Goal: Task Accomplishment & Management: Manage account settings

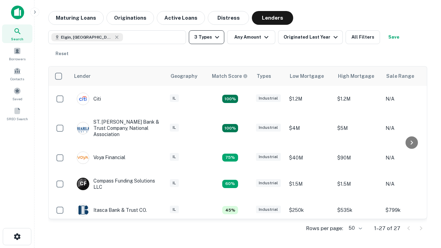
click at [206, 37] on button "3 Types" at bounding box center [206, 37] width 35 height 14
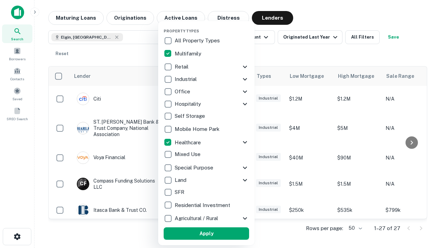
click at [206, 234] on button "Apply" at bounding box center [206, 233] width 85 height 12
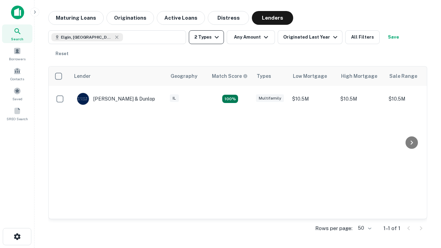
click at [206, 37] on button "2 Types" at bounding box center [206, 37] width 35 height 14
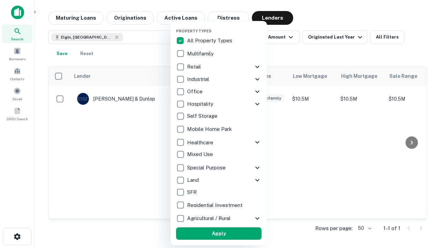
click at [219, 234] on button "Apply" at bounding box center [218, 233] width 85 height 12
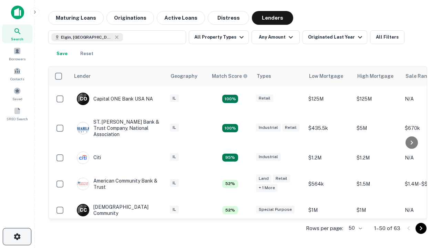
click at [17, 237] on icon "button" at bounding box center [17, 237] width 8 height 8
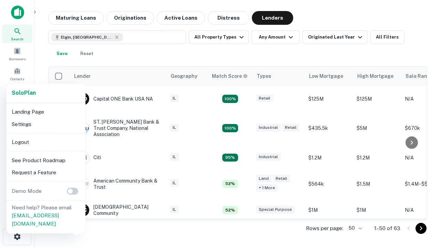
click at [45, 142] on li "Logout" at bounding box center [46, 142] width 74 height 12
